Goal: Task Accomplishment & Management: Manage account settings

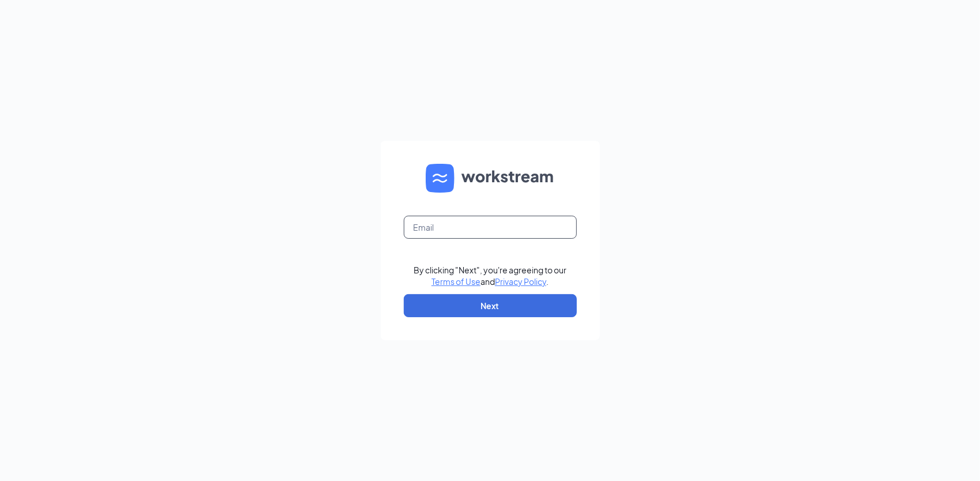
click at [441, 224] on input "text" at bounding box center [490, 227] width 173 height 23
type input "greg.argyrou@cfafranchisee.com"
click at [470, 299] on button "Next" at bounding box center [490, 305] width 173 height 23
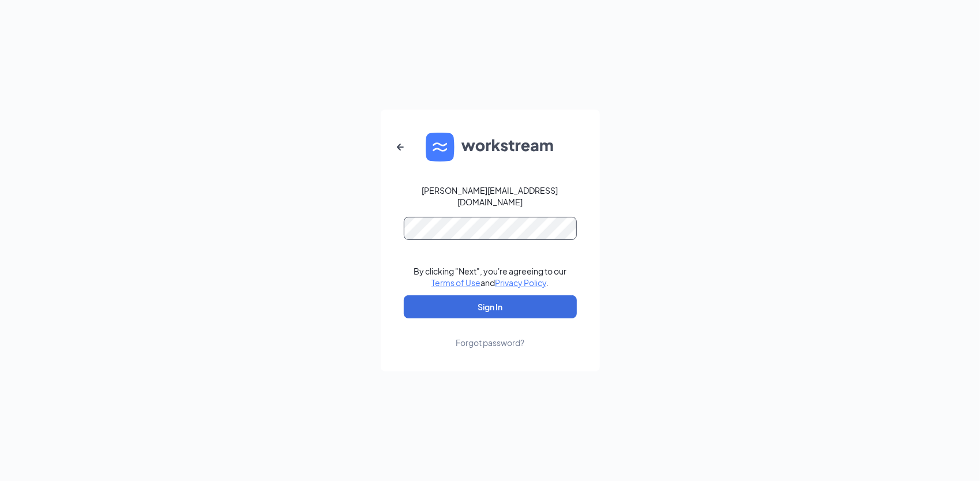
click at [404, 295] on button "Sign In" at bounding box center [490, 306] width 173 height 23
click at [457, 295] on button "Sign In" at bounding box center [490, 306] width 173 height 23
click at [273, 208] on div "greg.argyrou@cfafranchisee.com Credential mismatches. By clicking "Next", you'r…" at bounding box center [490, 240] width 980 height 481
click at [404, 295] on button "Sign In" at bounding box center [490, 306] width 173 height 23
click at [350, 212] on div "greg.argyrou@cfafranchisee.com Credential mismatches. By clicking "Next", you'r…" at bounding box center [490, 240] width 980 height 481
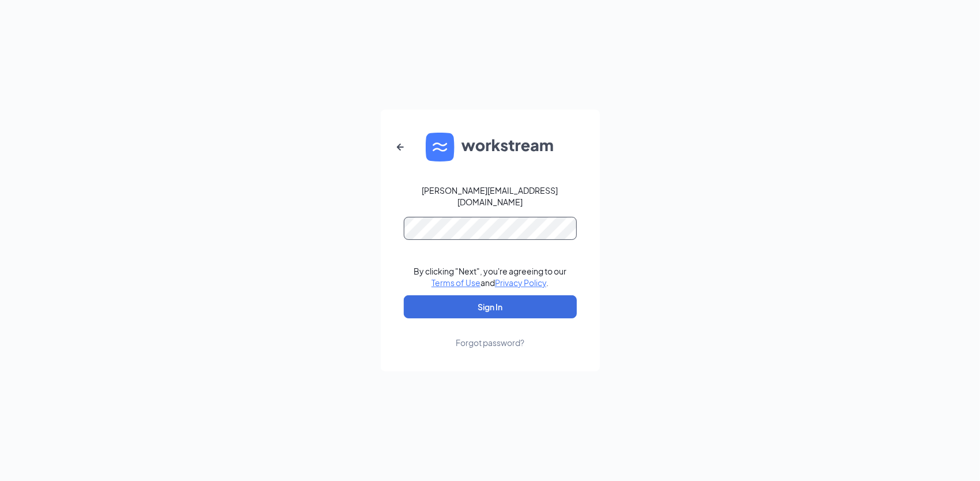
click at [404, 295] on button "Sign In" at bounding box center [490, 306] width 173 height 23
click at [490, 339] on div "Forgot password?" at bounding box center [490, 343] width 69 height 12
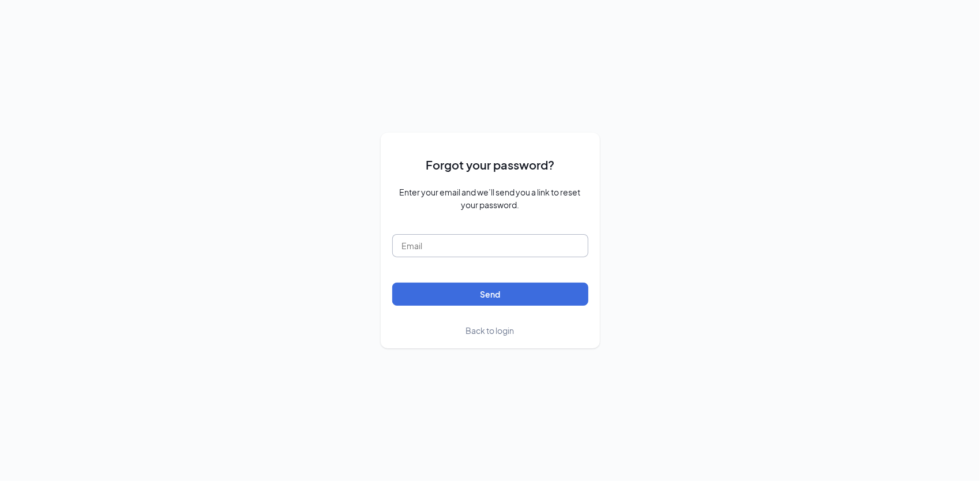
click at [433, 246] on input "text" at bounding box center [490, 245] width 196 height 23
type input "greg.argyrou@cfafranchisee.com"
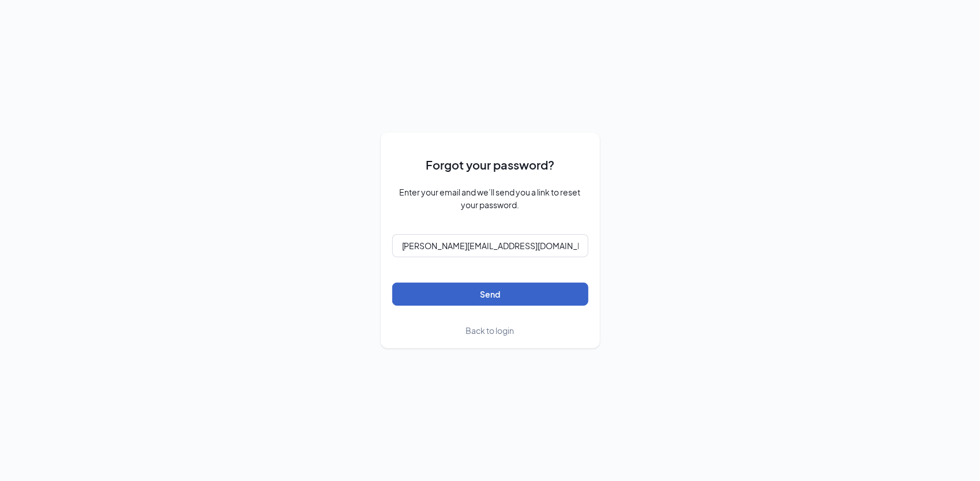
click at [433, 286] on button "Send" at bounding box center [490, 294] width 196 height 23
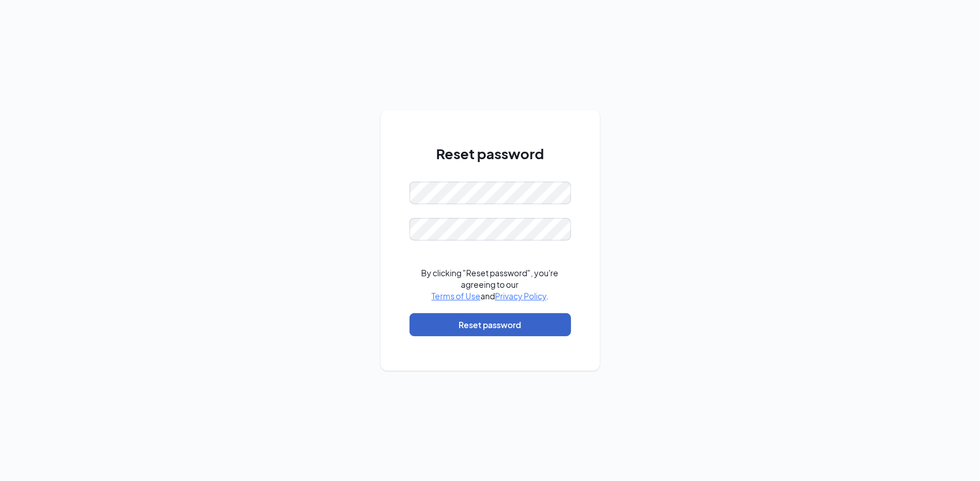
click at [509, 322] on button "Reset password" at bounding box center [491, 324] width 162 height 23
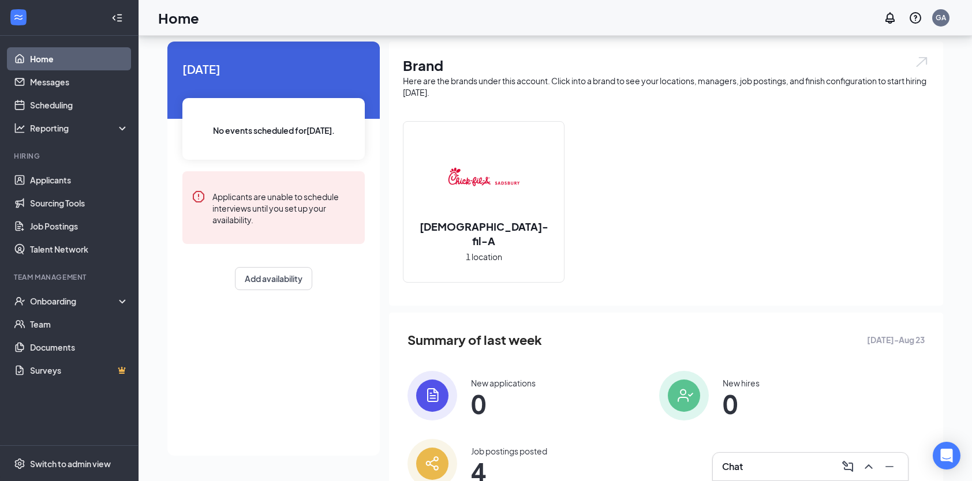
scroll to position [82, 0]
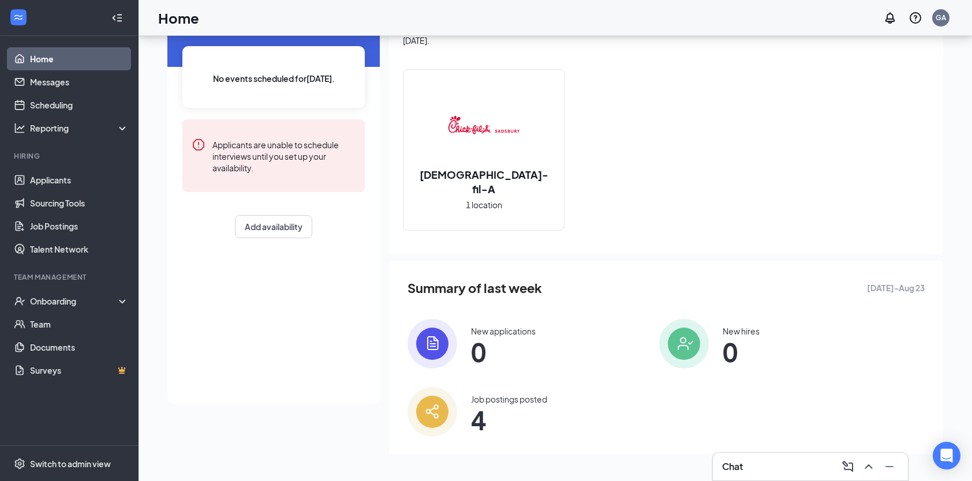
click at [526, 399] on div "Job postings posted" at bounding box center [509, 399] width 76 height 12
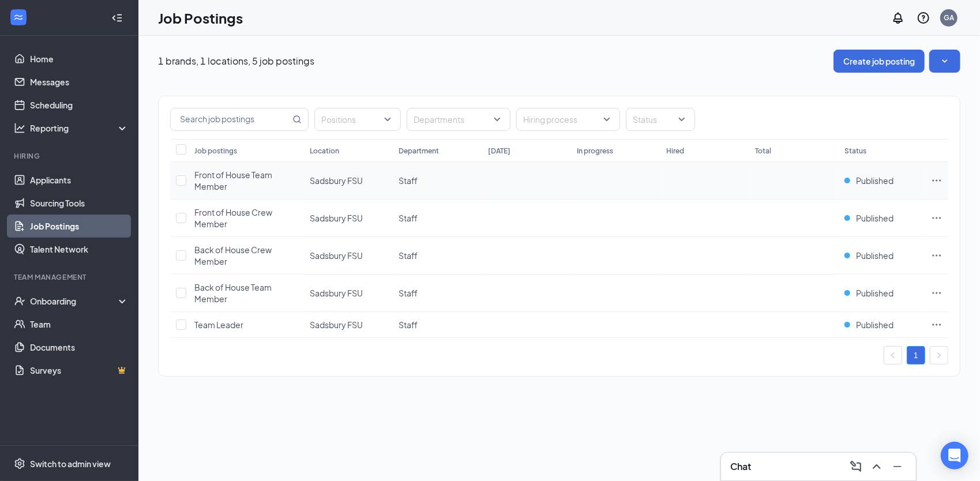
click at [938, 184] on icon "Ellipses" at bounding box center [937, 181] width 12 height 12
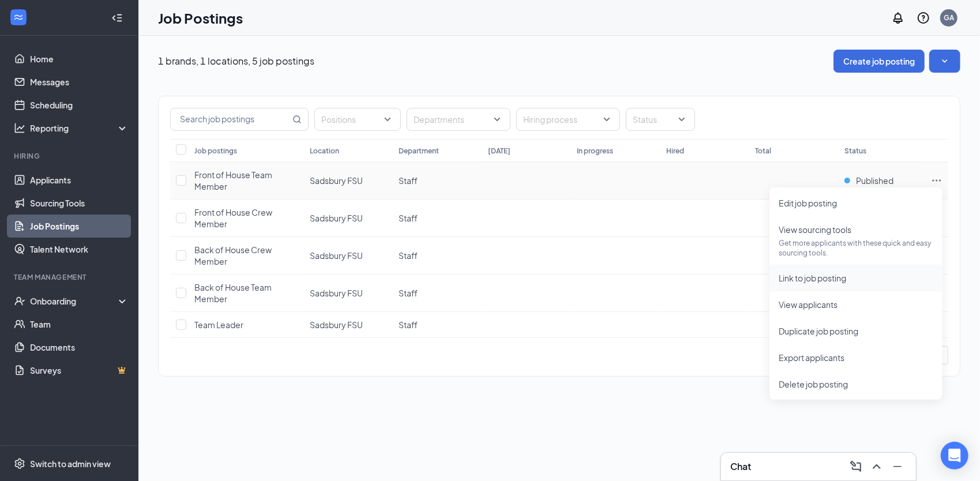
click at [819, 279] on span "Link to job posting" at bounding box center [813, 278] width 68 height 10
